Goal: Task Accomplishment & Management: Manage account settings

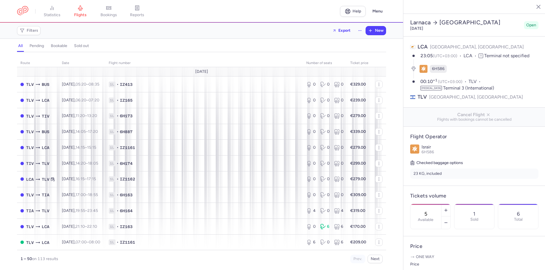
select select "hours"
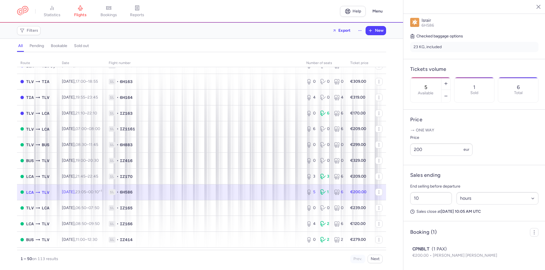
click at [209, 193] on span "1L • 6H586" at bounding box center [204, 192] width 191 height 6
click at [450, 90] on button "button" at bounding box center [445, 96] width 9 height 12
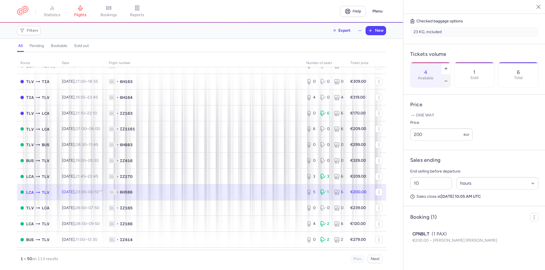
click at [450, 75] on button "button" at bounding box center [445, 81] width 9 height 12
type input "0"
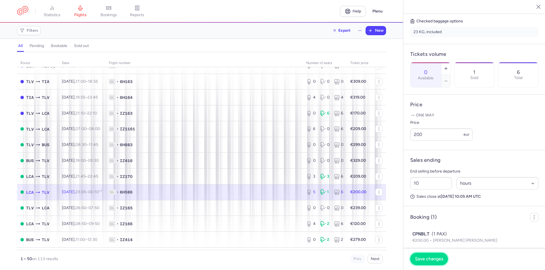
click at [423, 258] on span "Save changes" at bounding box center [429, 259] width 28 height 5
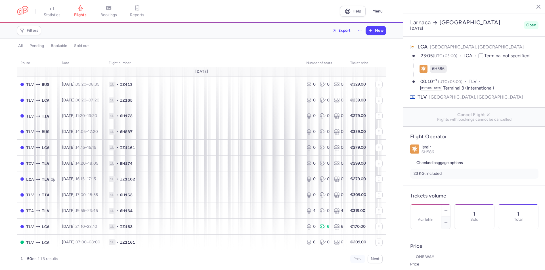
select select "days"
type input "0"
type input "200"
type input "10"
select select "hours"
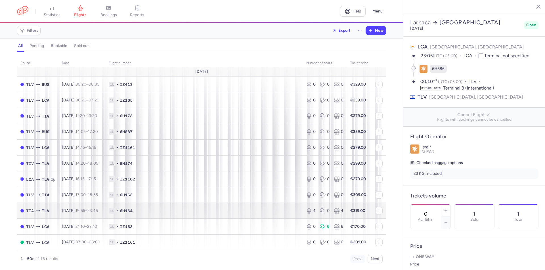
scroll to position [142, 0]
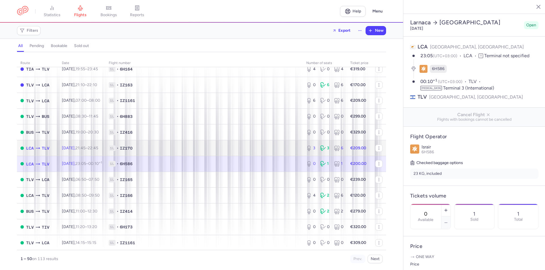
click at [194, 145] on span "1L • IZ170" at bounding box center [204, 148] width 191 height 6
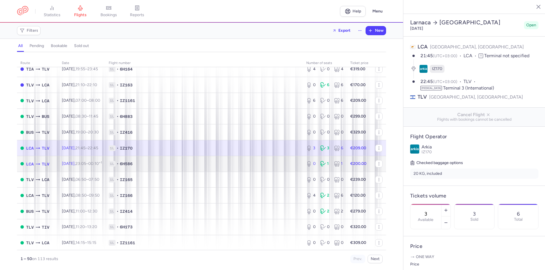
click at [198, 163] on span "1L • 6H586" at bounding box center [204, 164] width 191 height 6
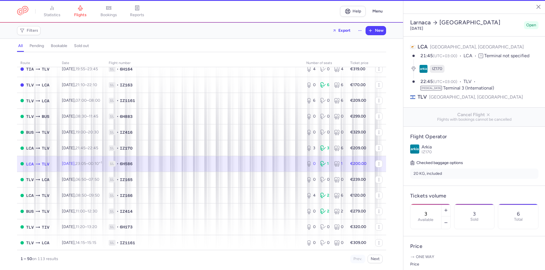
type input "0"
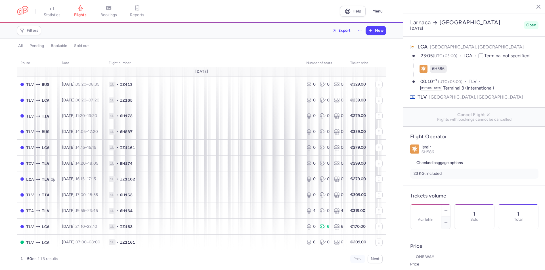
select select "days"
type input "0"
type input "200"
type input "10"
select select "hours"
